Goal: Information Seeking & Learning: Learn about a topic

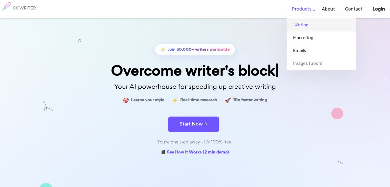
click at [305, 26] on link "Writing" at bounding box center [321, 24] width 69 height 13
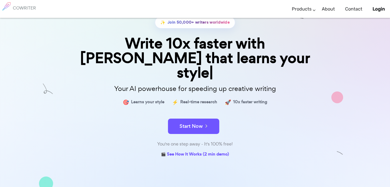
scroll to position [81, 0]
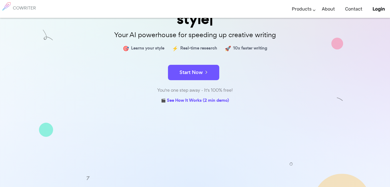
click at [198, 186] on link "Pricing" at bounding box center [199, 189] width 13 height 7
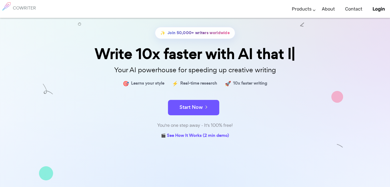
scroll to position [0, 0]
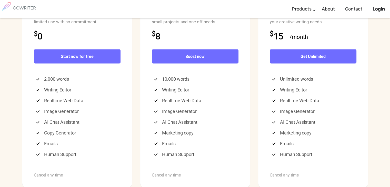
scroll to position [1387, 0]
